Goal: Task Accomplishment & Management: Complete application form

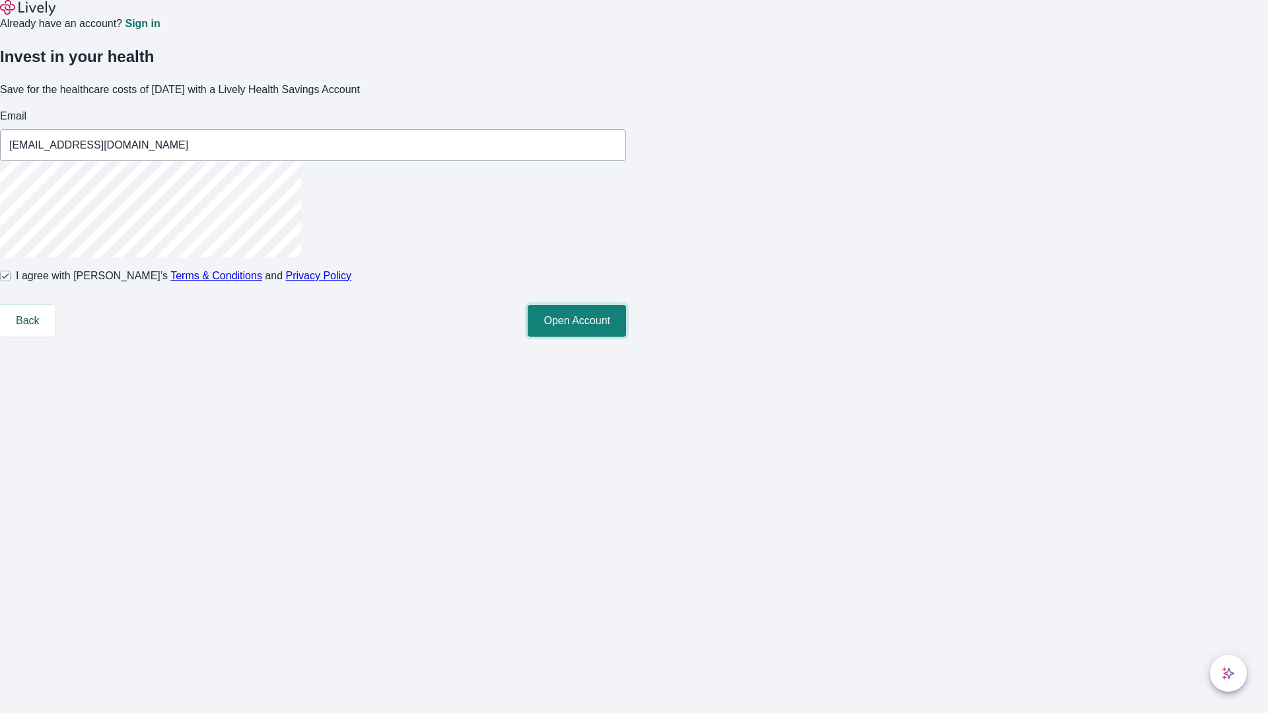
click at [626, 337] on button "Open Account" at bounding box center [577, 321] width 98 height 32
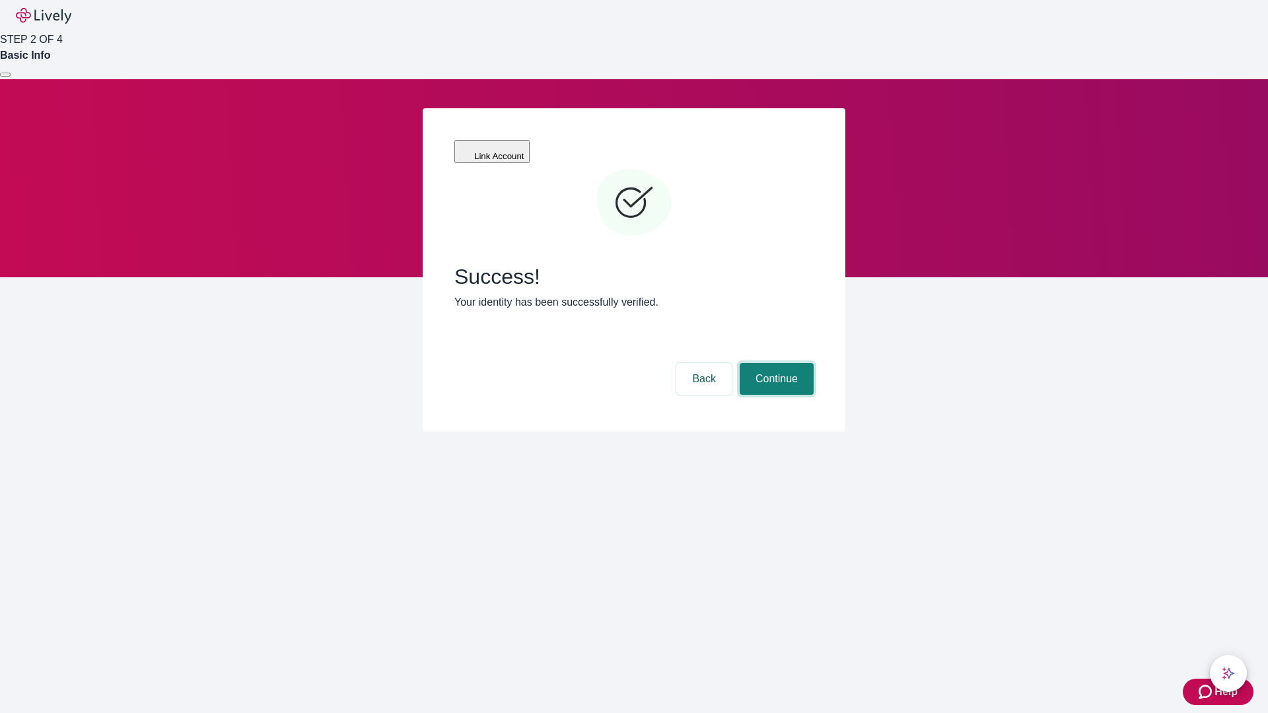
click at [775, 363] on button "Continue" at bounding box center [777, 379] width 74 height 32
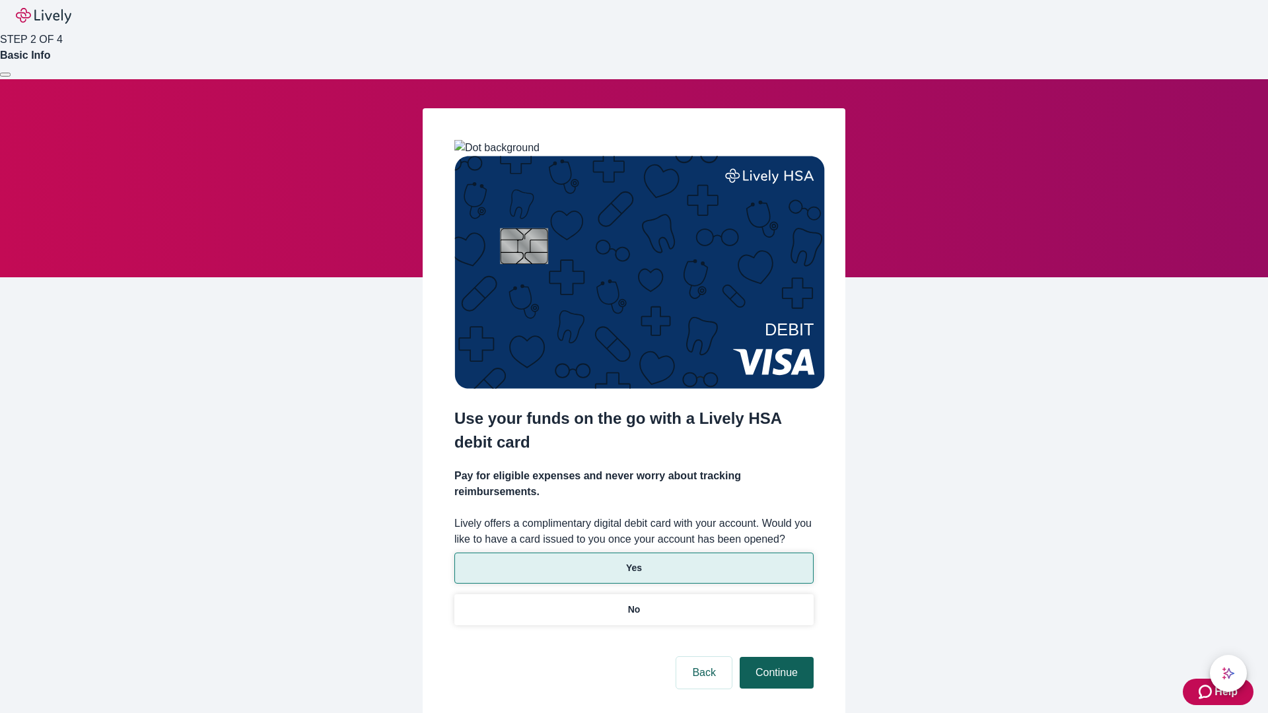
click at [633, 603] on p "No" at bounding box center [634, 610] width 13 height 14
click at [775, 657] on button "Continue" at bounding box center [777, 673] width 74 height 32
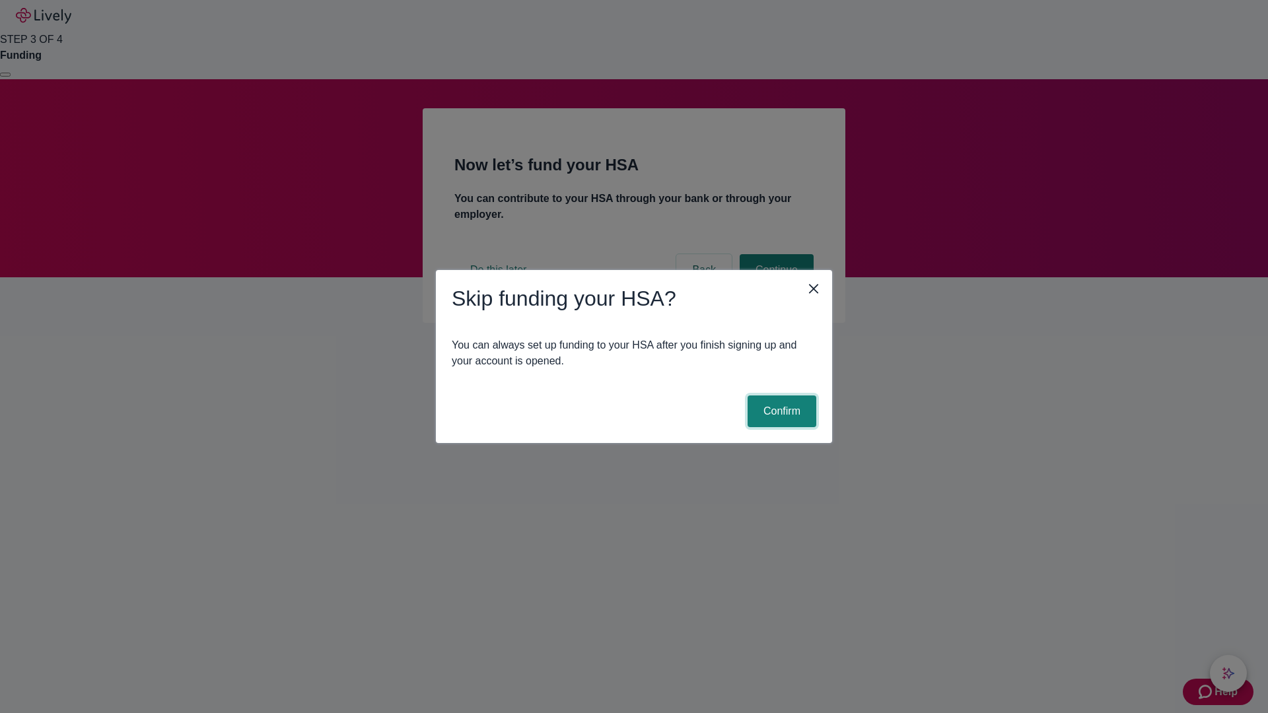
click at [780, 411] on button "Confirm" at bounding box center [782, 412] width 69 height 32
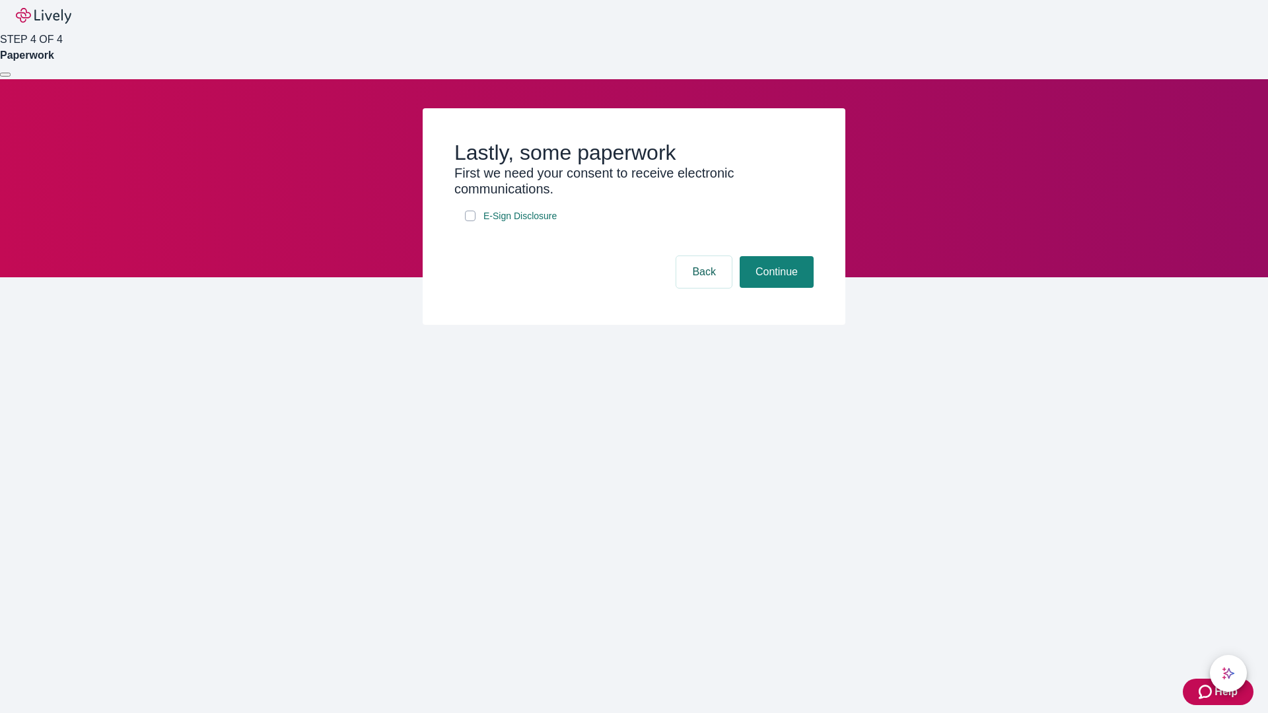
click at [470, 221] on input "E-Sign Disclosure" at bounding box center [470, 216] width 11 height 11
checkbox input "true"
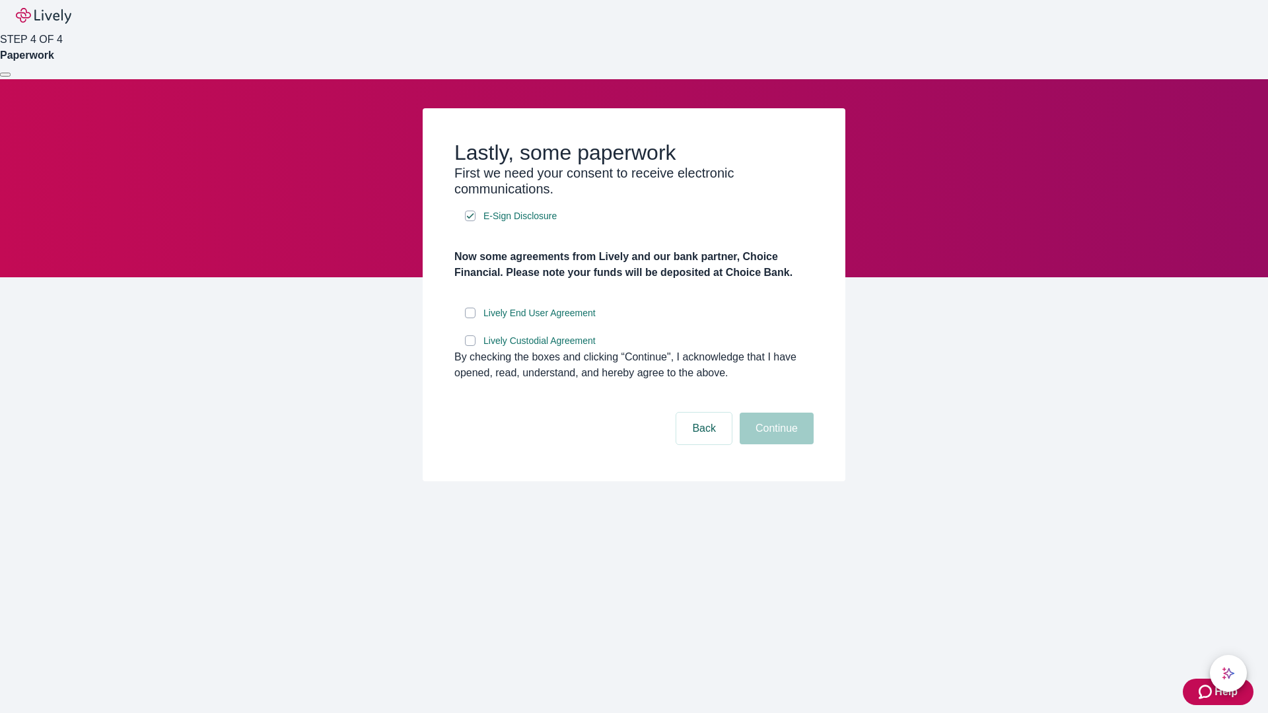
click at [470, 318] on input "Lively End User Agreement" at bounding box center [470, 313] width 11 height 11
checkbox input "true"
click at [470, 346] on input "Lively Custodial Agreement" at bounding box center [470, 340] width 11 height 11
checkbox input "true"
click at [775, 444] on button "Continue" at bounding box center [777, 429] width 74 height 32
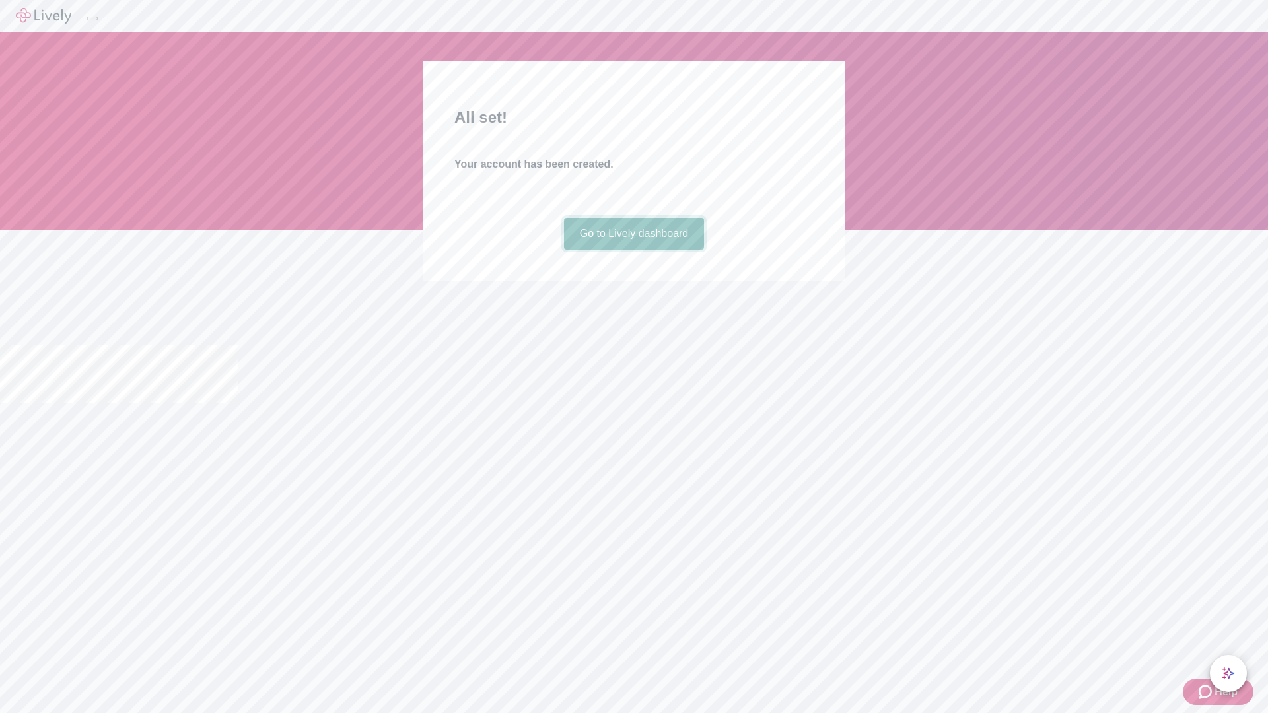
click at [633, 250] on link "Go to Lively dashboard" at bounding box center [634, 234] width 141 height 32
